Goal: Find contact information: Obtain details needed to contact an individual or organization

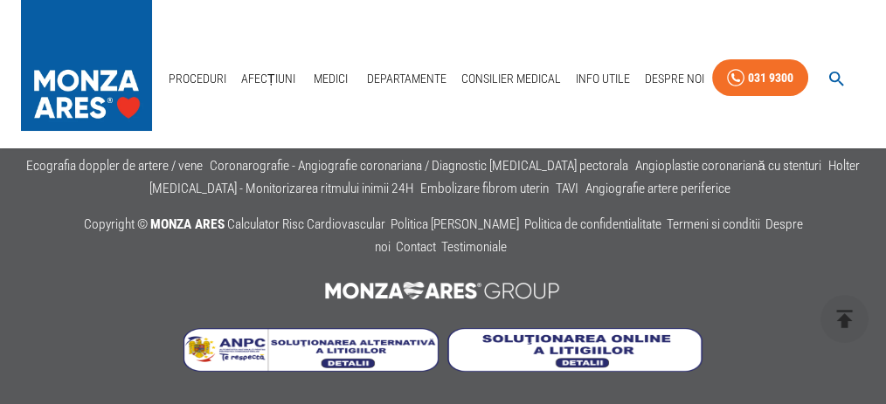
scroll to position [7134, 0]
click at [669, 100] on link "Contact" at bounding box center [668, 107] width 54 height 29
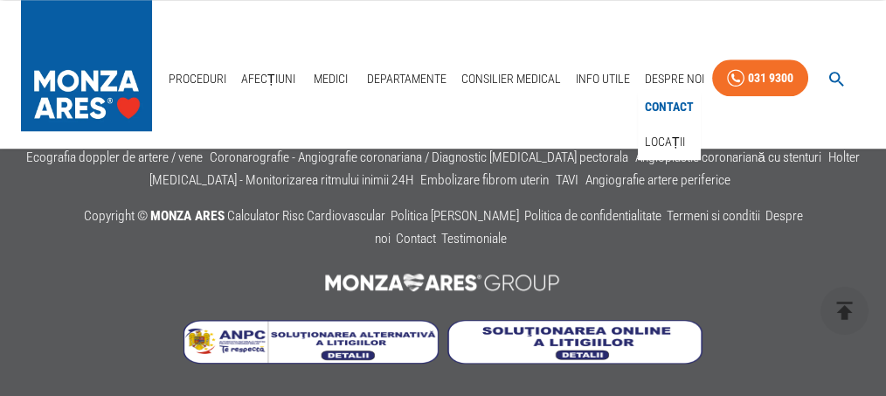
scroll to position [1768, 0]
click at [436, 232] on link "Contact" at bounding box center [416, 239] width 40 height 16
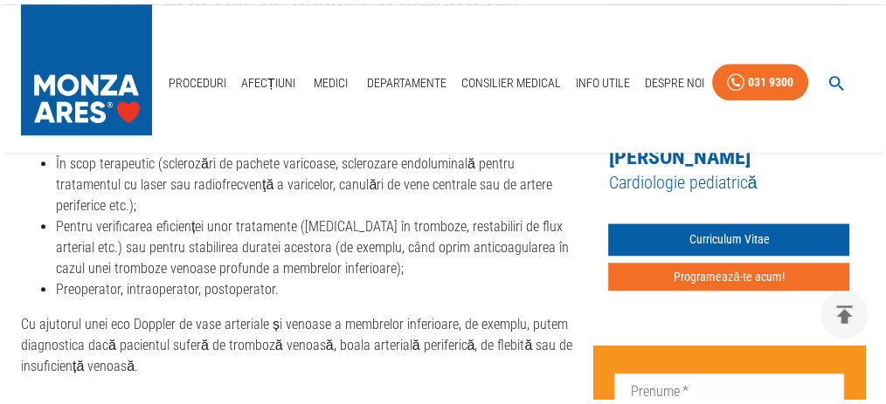
scroll to position [7134, 0]
